Goal: Answer question/provide support: Share knowledge or assist other users

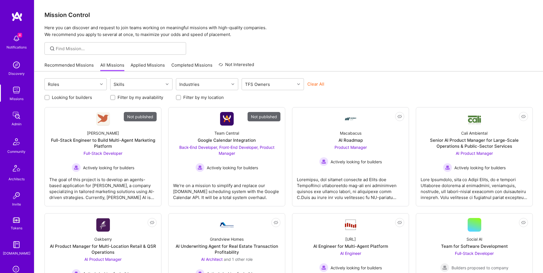
scroll to position [89, 0]
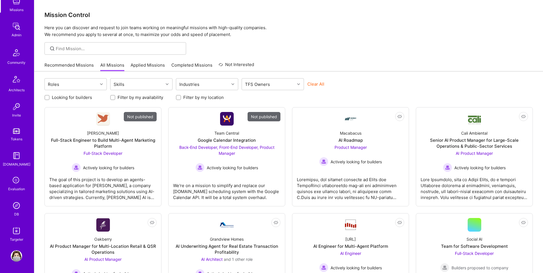
click at [16, 206] on img at bounding box center [16, 205] width 11 height 11
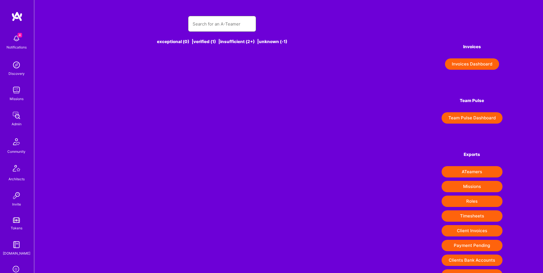
click at [236, 22] on input "text" at bounding box center [222, 24] width 59 height 14
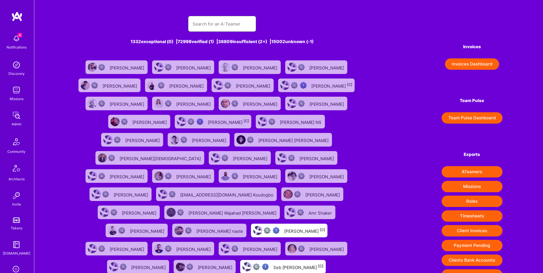
paste input "[PERSON_NAME]"
type input "[PERSON_NAME]"
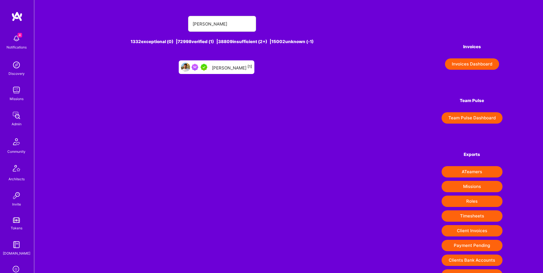
click at [227, 69] on div "[PERSON_NAME] [1]" at bounding box center [232, 66] width 40 height 7
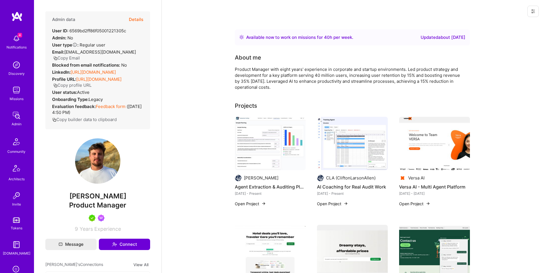
click at [137, 20] on button "Details" at bounding box center [136, 19] width 14 height 16
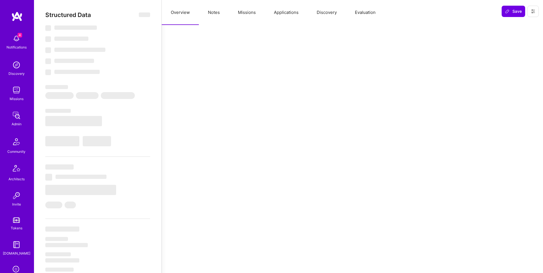
click at [247, 12] on button "Missions" at bounding box center [247, 12] width 36 height 25
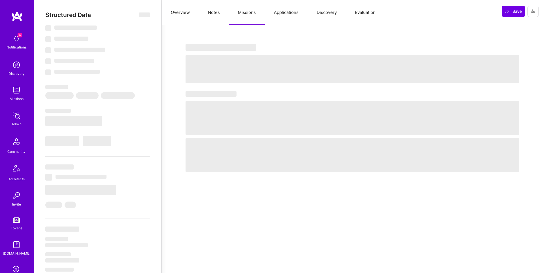
select select "Right Now"
select select "5"
select select "7"
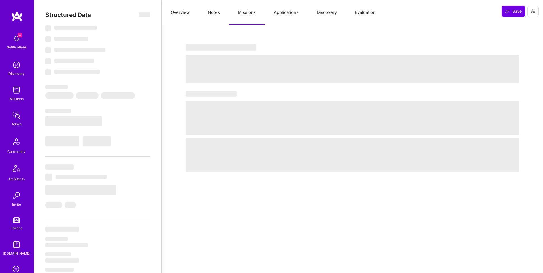
select select "PT"
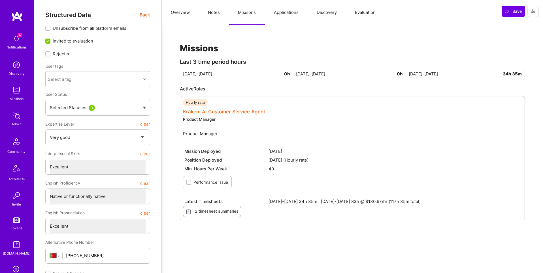
click at [234, 109] on link "Kraken: AI Customer Service Agent" at bounding box center [224, 112] width 82 height 6
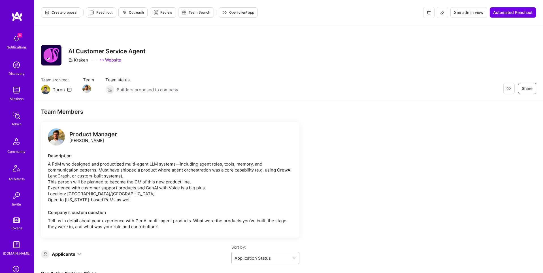
click at [459, 11] on span "See admin view" at bounding box center [468, 13] width 29 height 6
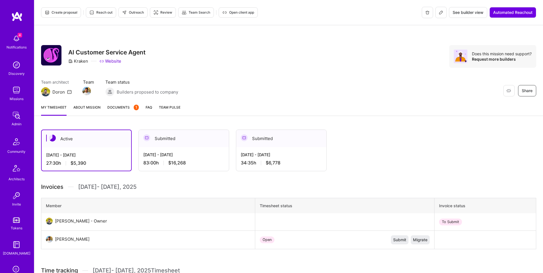
click at [274, 152] on div "[DATE] - [DATE]" at bounding box center [281, 155] width 81 height 6
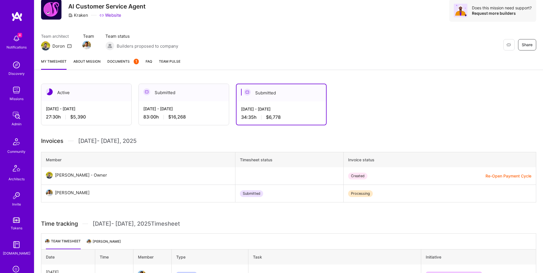
scroll to position [89, 0]
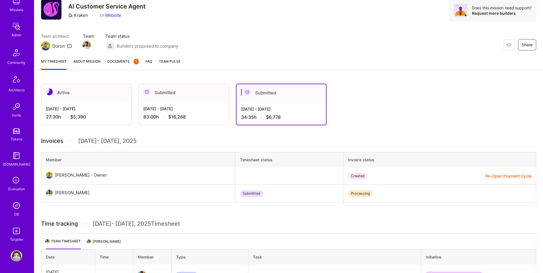
click at [11, 205] on img at bounding box center [16, 205] width 11 height 11
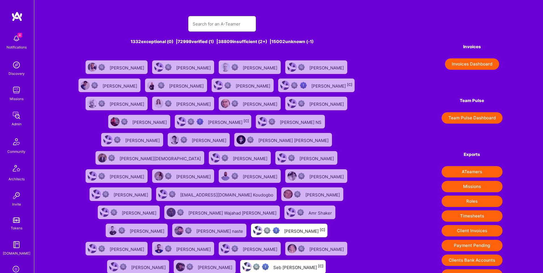
click at [216, 26] on input "text" at bounding box center [222, 24] width 59 height 14
paste input "[URL][DOMAIN_NAME]"
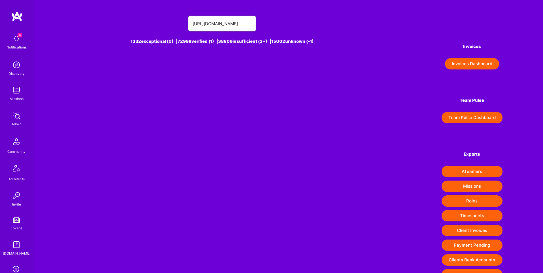
type input "[URL][DOMAIN_NAME]"
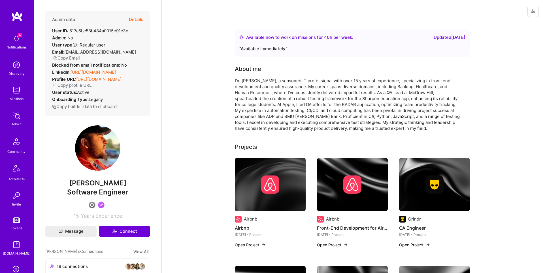
click at [139, 19] on button "Details" at bounding box center [136, 19] width 14 height 16
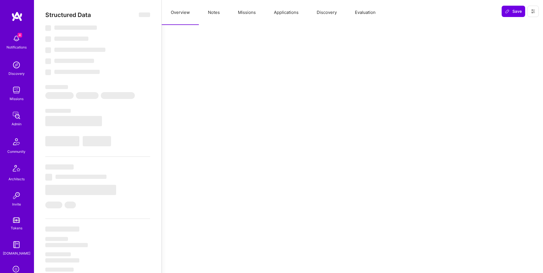
click at [239, 16] on button "Missions" at bounding box center [247, 12] width 36 height 25
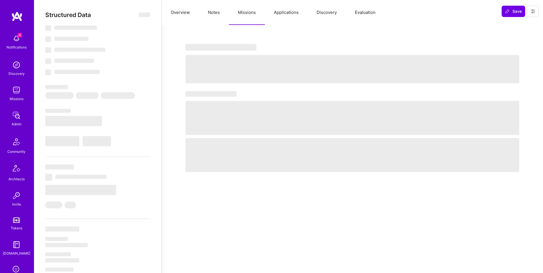
click at [287, 13] on button "Applications" at bounding box center [286, 12] width 43 height 25
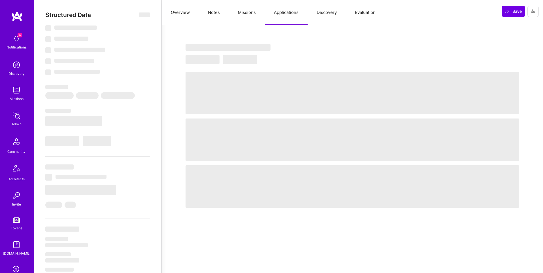
click at [237, 15] on button "Missions" at bounding box center [247, 12] width 36 height 25
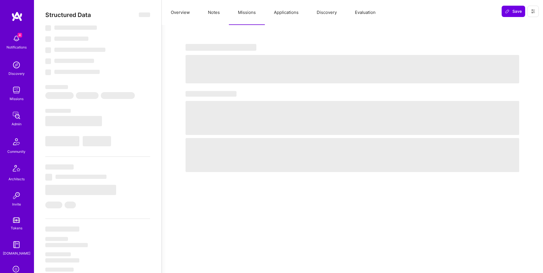
select select "Right Now"
select select "4"
select select "6"
select select "7"
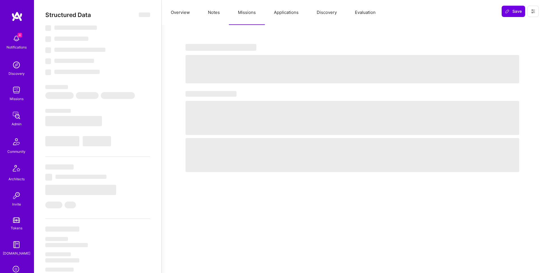
select select "US"
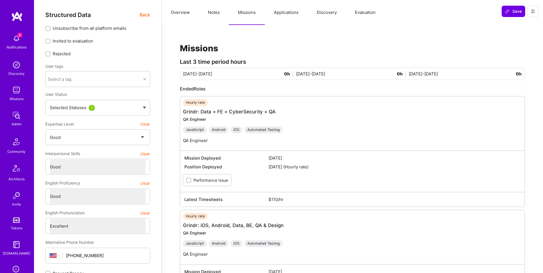
click at [214, 12] on button "Notes" at bounding box center [214, 12] width 30 height 25
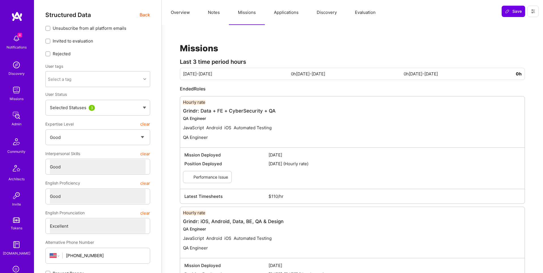
type textarea "x"
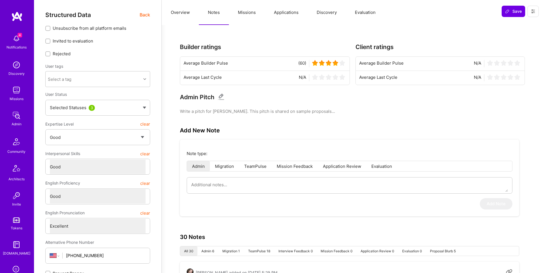
click at [281, 13] on button "Applications" at bounding box center [286, 12] width 43 height 25
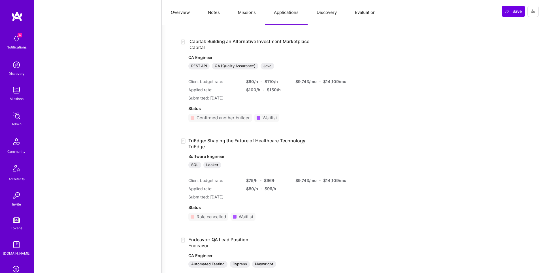
scroll to position [1451, 0]
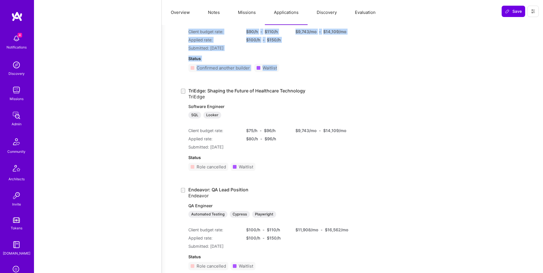
drag, startPoint x: 173, startPoint y: 74, endPoint x: 281, endPoint y: 73, distance: 108.3
click at [281, 73] on div "Applications ( 31 ) Reversed Show role description Show Application Text Wellth…" at bounding box center [353, 151] width 368 height 3147
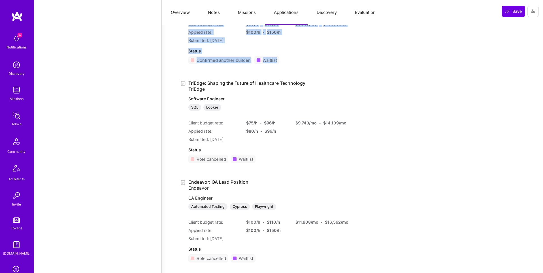
scroll to position [1463, 0]
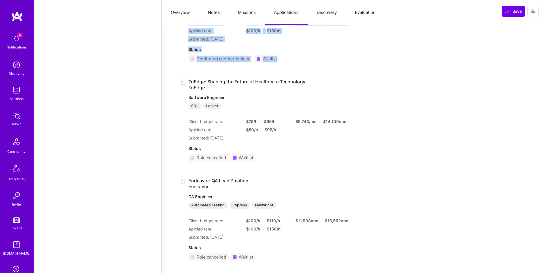
copy ul "Wellth: QA Engineer for Health & Wellness Company Wellth QA Engineer QA (Qualit…"
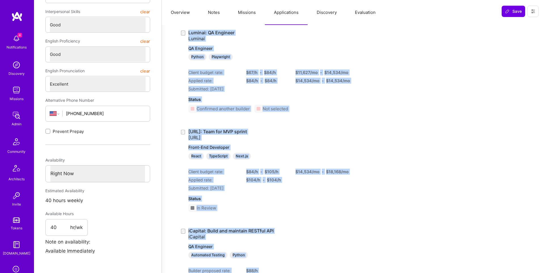
scroll to position [0, 0]
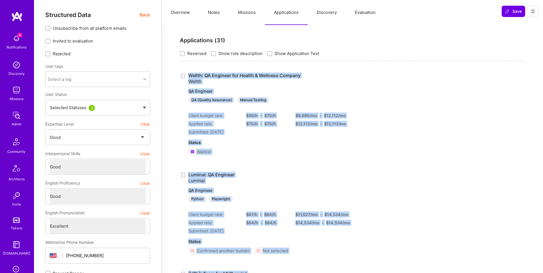
click at [533, 14] on button at bounding box center [533, 11] width 11 height 11
click at [508, 25] on button "Login as Surjit" at bounding box center [509, 24] width 60 height 14
